Goal: Use online tool/utility: Utilize a website feature to perform a specific function

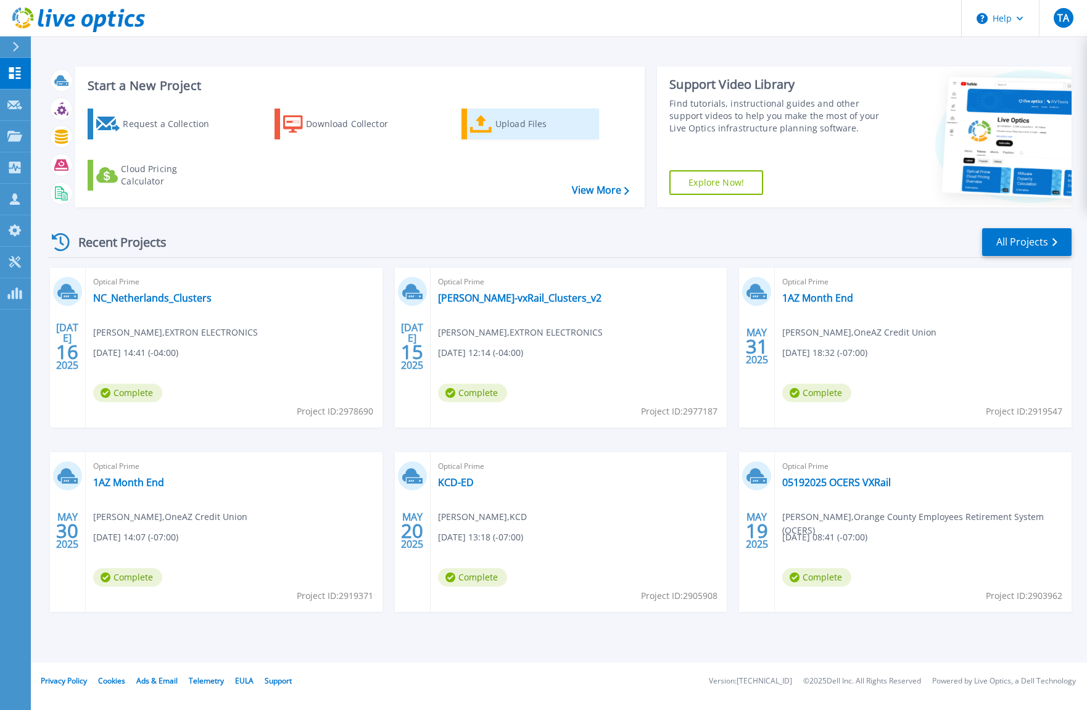
click at [521, 125] on div "Upload Files" at bounding box center [544, 124] width 99 height 25
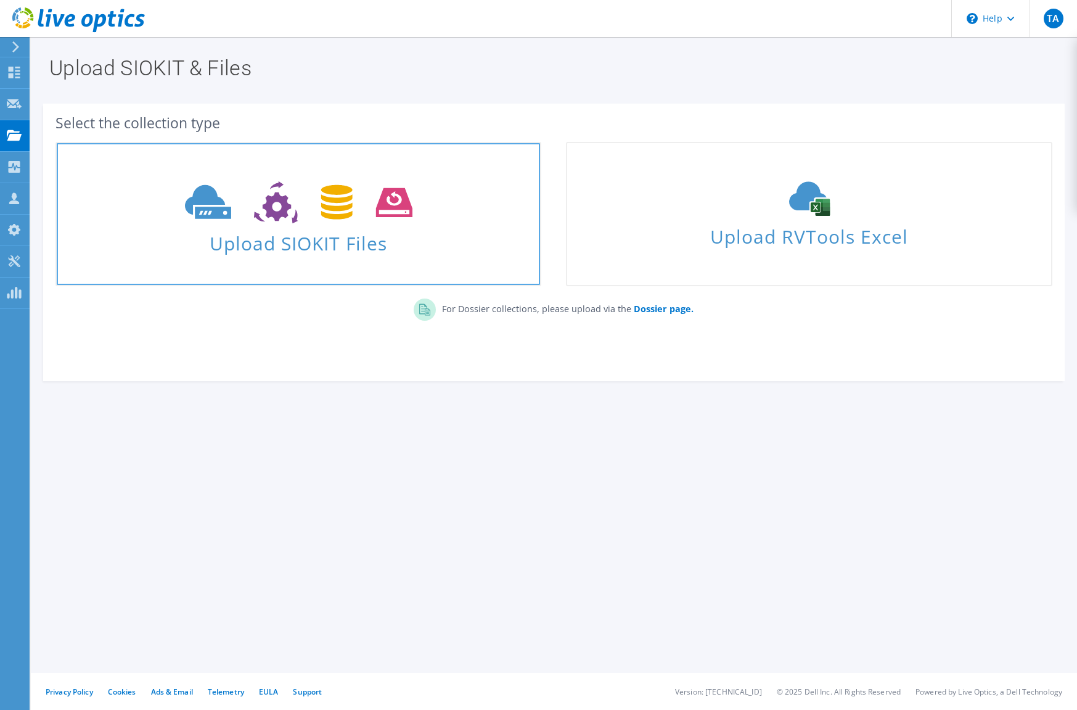
click at [350, 222] on icon at bounding box center [299, 202] width 228 height 43
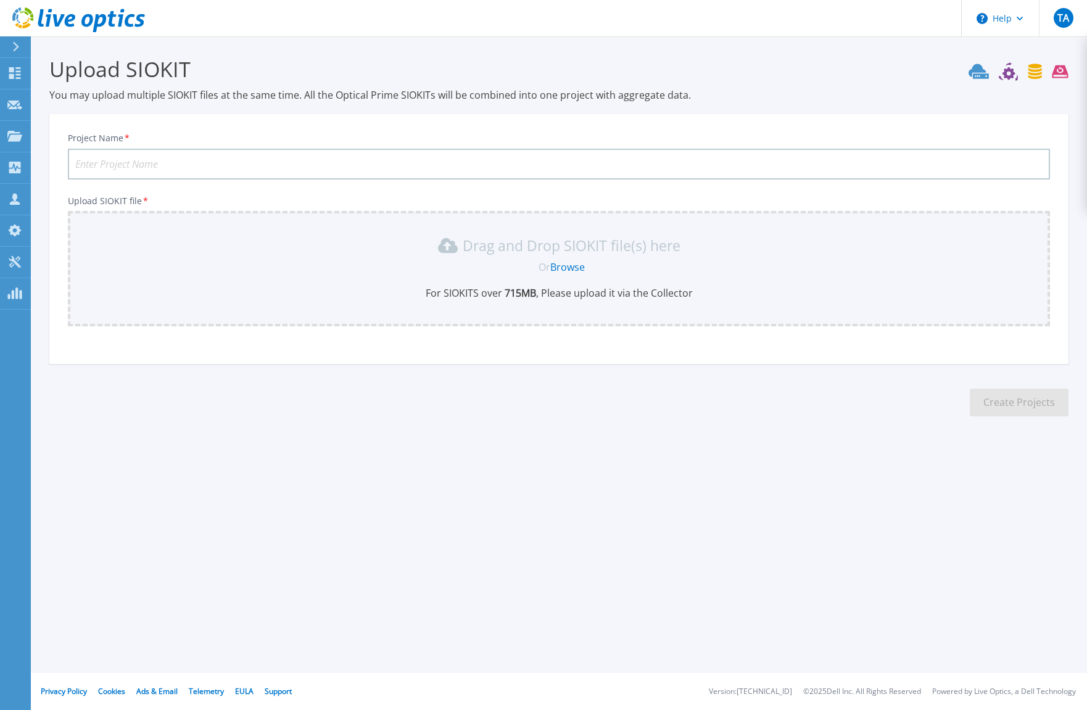
click at [556, 268] on link "Browse" at bounding box center [567, 267] width 35 height 14
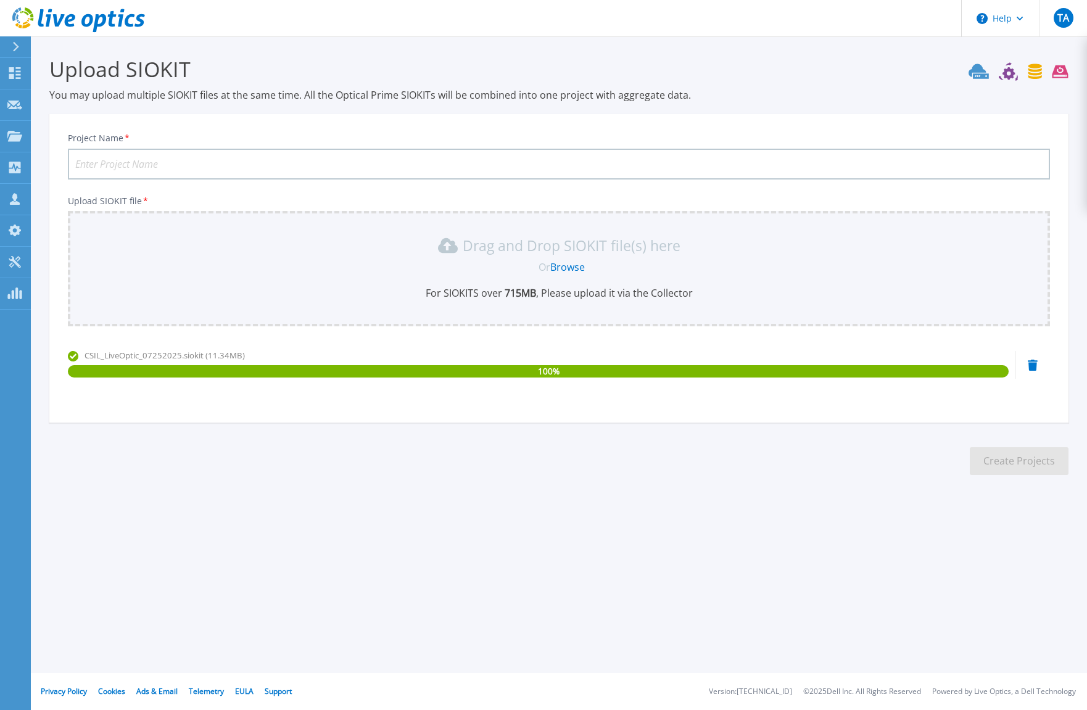
click at [321, 160] on input "Project Name *" at bounding box center [559, 164] width 982 height 31
type input "C"
type input "MSS CSIL 2025"
click at [1011, 453] on button "Create Projects" at bounding box center [1019, 461] width 99 height 28
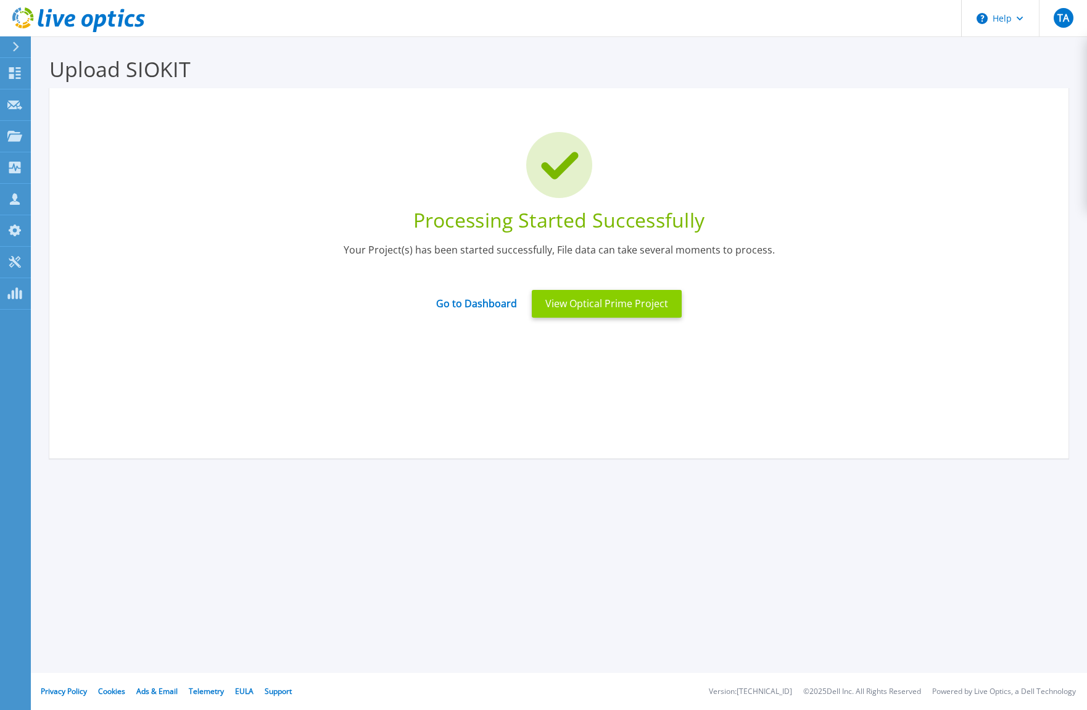
click at [628, 302] on button "View Optical Prime Project" at bounding box center [607, 304] width 150 height 28
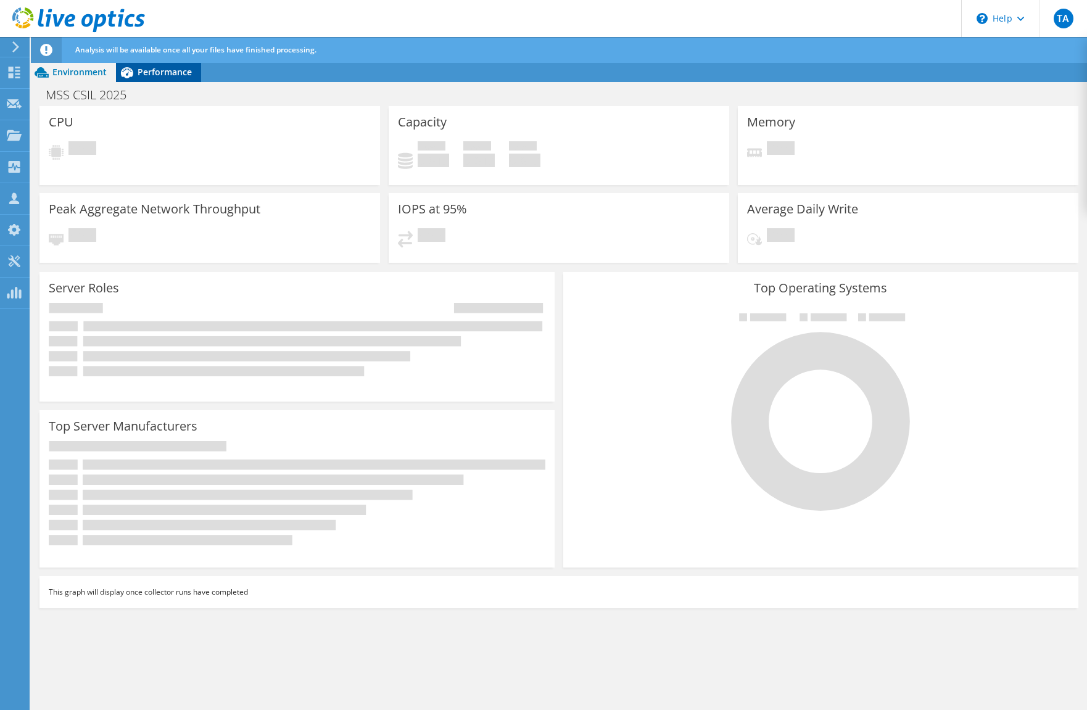
click at [170, 71] on span "Performance" at bounding box center [165, 72] width 54 height 12
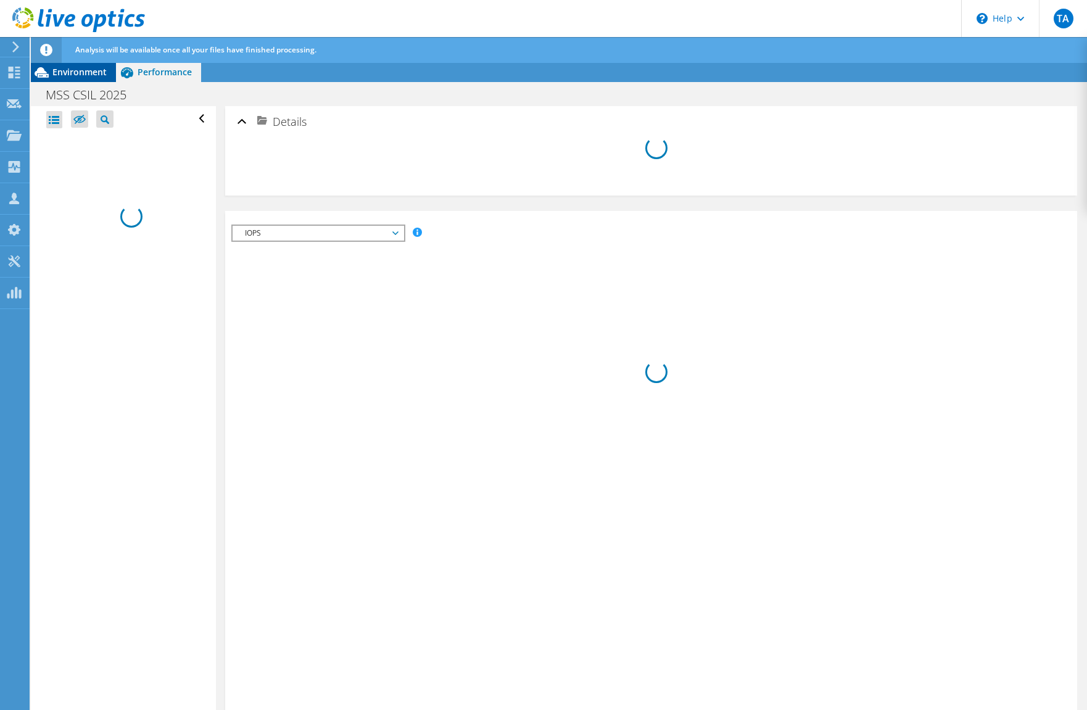
click at [73, 75] on span "Environment" at bounding box center [79, 72] width 54 height 12
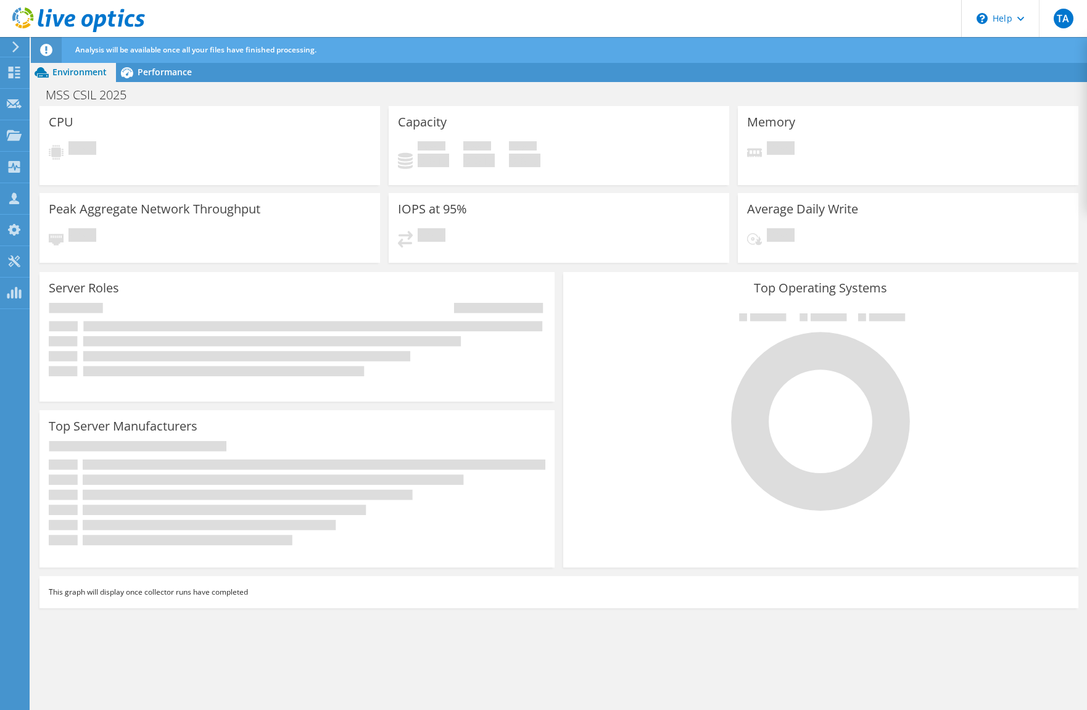
click at [21, 18] on icon at bounding box center [78, 19] width 133 height 25
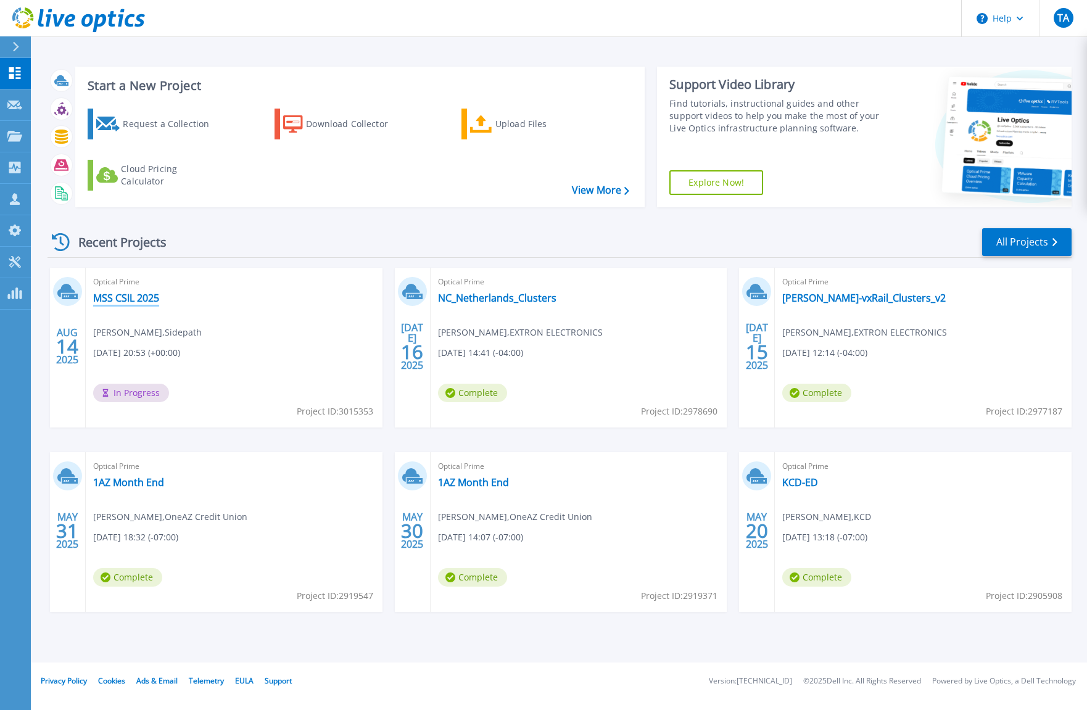
click at [117, 297] on link "MSS CSIL 2025" at bounding box center [126, 298] width 66 height 12
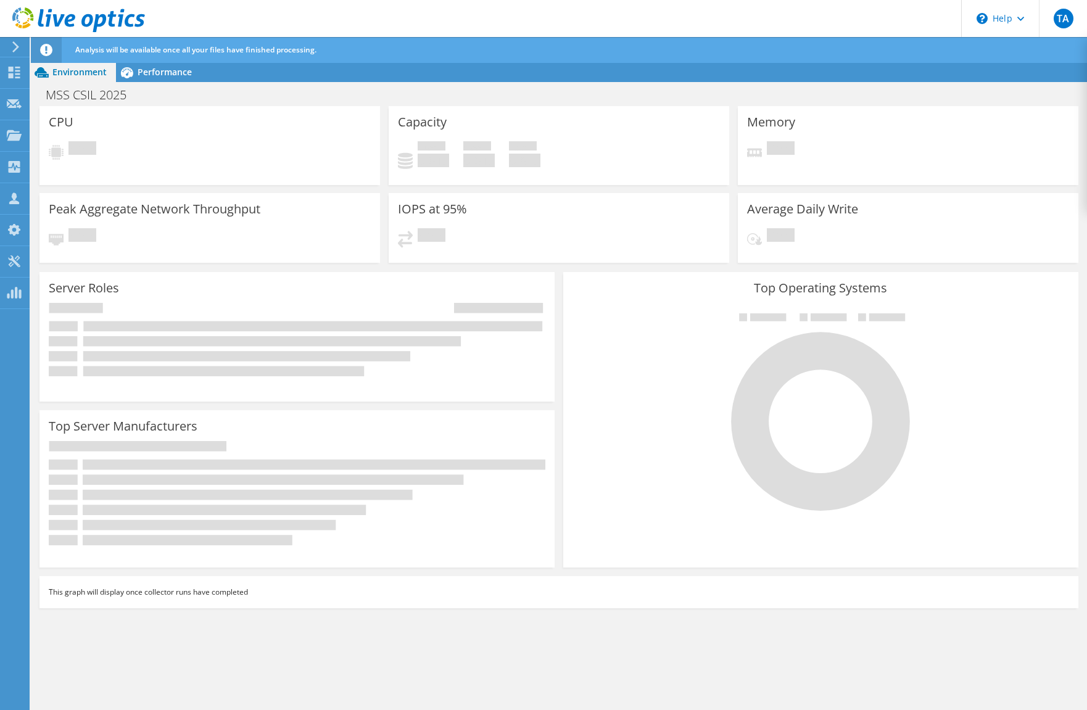
click at [25, 17] on icon at bounding box center [78, 19] width 133 height 25
